Goal: Information Seeking & Learning: Learn about a topic

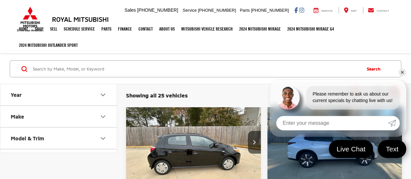
drag, startPoint x: 0, startPoint y: 0, endPoint x: 224, endPoint y: 107, distance: 247.8
click at [224, 107] on div "Showing all 25 vehicles Clear All + 0 test Sort Price: High to Low Price: Low t…" at bounding box center [264, 96] width 294 height 24
click at [211, 153] on img "2024 Mitsubishi Mirage ES 0" at bounding box center [194, 143] width 136 height 102
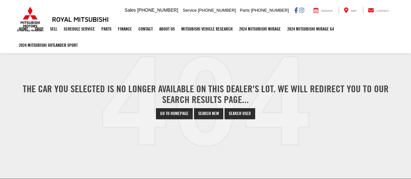
click at [211, 153] on div "The car you selected is no longer available on this Dealer's lot. We will redir…" at bounding box center [206, 101] width 380 height 127
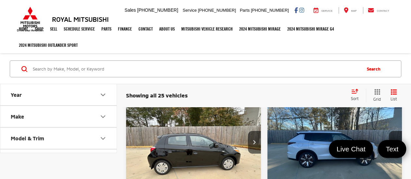
drag, startPoint x: 0, startPoint y: 0, endPoint x: 211, endPoint y: 153, distance: 260.6
click at [211, 153] on img "2024 Mitsubishi Mirage ES 0" at bounding box center [194, 143] width 136 height 102
click at [235, 146] on img "2024 Mitsubishi Mirage ES 0" at bounding box center [194, 143] width 136 height 102
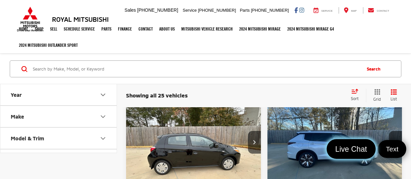
click at [346, 140] on link "Live Chat" at bounding box center [351, 149] width 49 height 20
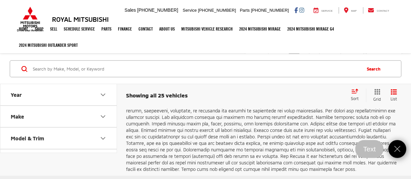
scroll to position [2173, 0]
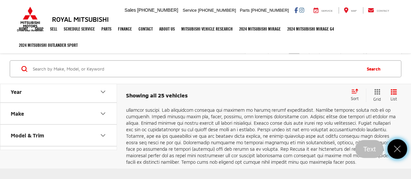
click at [399, 148] on icon "Close" at bounding box center [398, 149] width 10 height 10
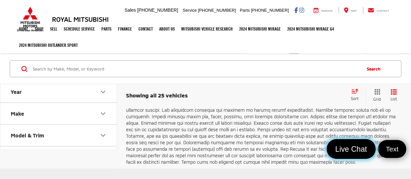
click at [366, 146] on span "Live Chat" at bounding box center [351, 149] width 39 height 10
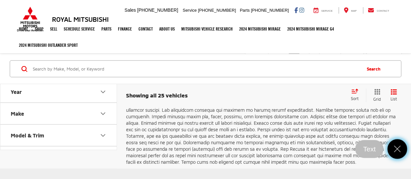
click at [395, 148] on icon "Close" at bounding box center [398, 149] width 10 height 10
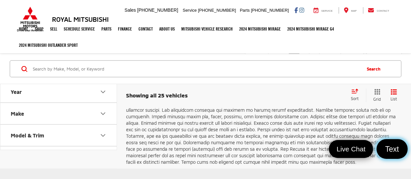
click at [390, 146] on span "Text" at bounding box center [392, 149] width 21 height 10
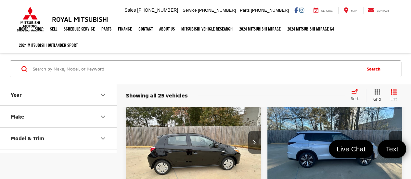
scroll to position [1982, 0]
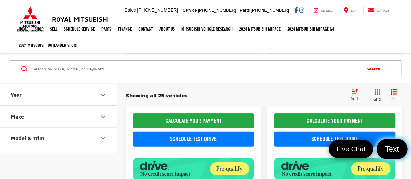
click at [395, 153] on span "Text" at bounding box center [392, 149] width 21 height 10
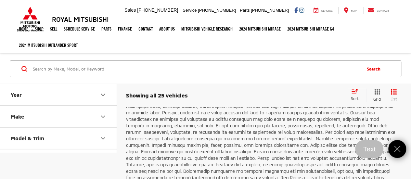
scroll to position [2173, 0]
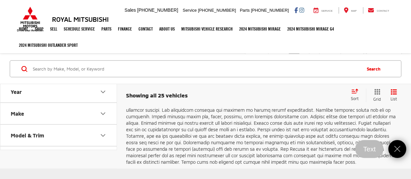
click at [394, 150] on icon "Close" at bounding box center [398, 149] width 10 height 10
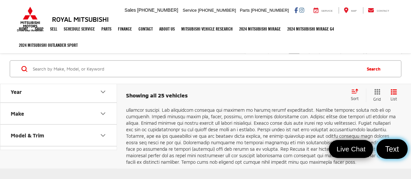
click at [396, 153] on span "Text" at bounding box center [392, 149] width 21 height 10
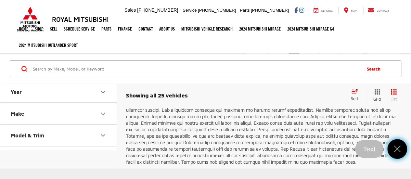
click at [401, 148] on icon "Close" at bounding box center [398, 149] width 10 height 10
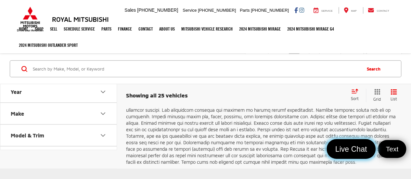
click at [348, 151] on span "Live Chat" at bounding box center [351, 149] width 39 height 10
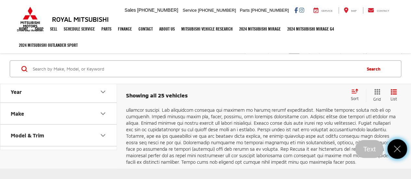
click at [401, 148] on icon "Close" at bounding box center [398, 149] width 10 height 10
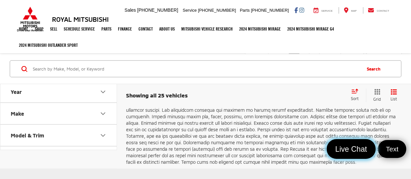
click at [354, 148] on span "Live Chat" at bounding box center [351, 149] width 39 height 10
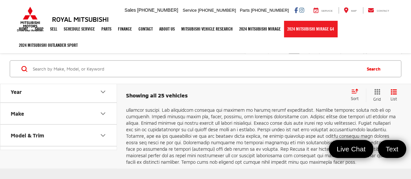
scroll to position [2173, 0]
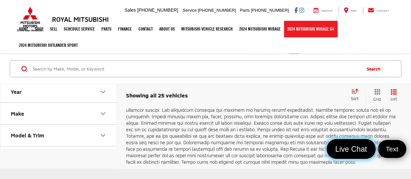
click at [350, 145] on span "Live Chat" at bounding box center [351, 149] width 39 height 10
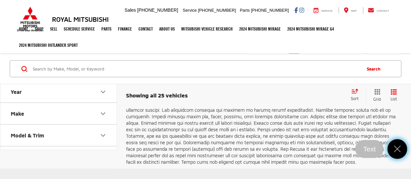
click at [398, 150] on icon "Close" at bounding box center [398, 149] width 10 height 10
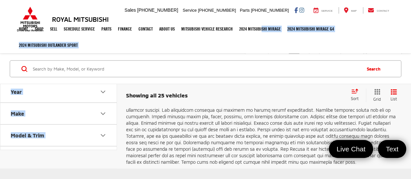
drag, startPoint x: 397, startPoint y: 136, endPoint x: 304, endPoint y: 65, distance: 116.7
click at [396, 124] on p at bounding box center [261, 117] width 271 height 98
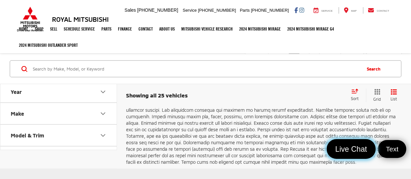
click at [351, 148] on span "Live Chat" at bounding box center [351, 149] width 39 height 10
